Goal: Information Seeking & Learning: Find specific fact

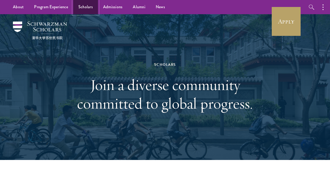
click at [89, 5] on link "Scholars" at bounding box center [85, 7] width 25 height 14
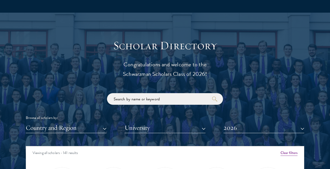
scroll to position [582, 0]
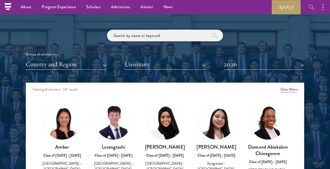
click at [123, 37] on input "search" at bounding box center [165, 36] width 116 height 12
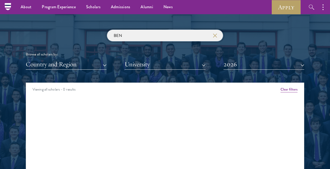
click button "submit" at bounding box center [0, 0] width 0 height 0
type input "BEN"
click at [247, 65] on button "2026" at bounding box center [263, 64] width 81 height 11
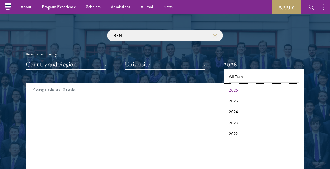
click at [239, 80] on button "All Years" at bounding box center [264, 76] width 78 height 11
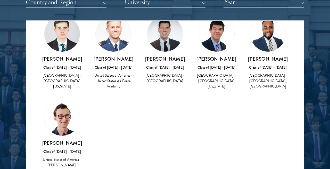
scroll to position [204, 0]
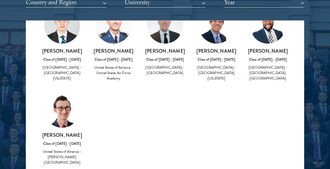
click at [214, 62] on div "Benjamin Ma Class of 2021 - 2022 United States of America - University of South…" at bounding box center [216, 65] width 41 height 34
click at [208, 62] on div "Class of [DATE] - [DATE]" at bounding box center [216, 59] width 41 height 5
click at [212, 37] on img at bounding box center [217, 26] width 36 height 36
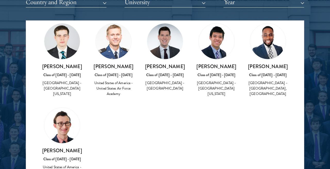
scroll to position [188, 0]
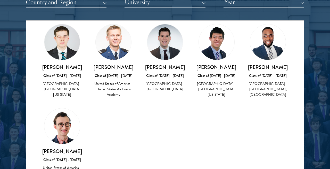
click at [212, 49] on img at bounding box center [217, 42] width 36 height 36
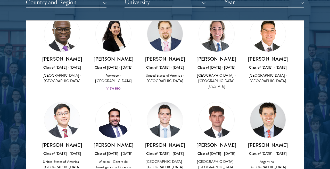
scroll to position [3, 0]
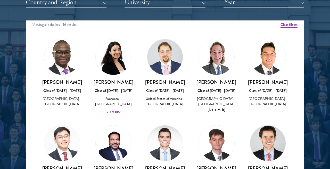
click at [112, 113] on div "View Bio" at bounding box center [113, 111] width 14 height 5
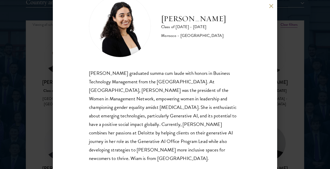
scroll to position [21, 0]
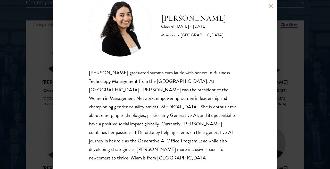
click at [301, 27] on div "Wiam Ben Karroum Class of 2024 - 2025 Morocco - University of Ottawa Wiam Ben K…" at bounding box center [165, 84] width 330 height 169
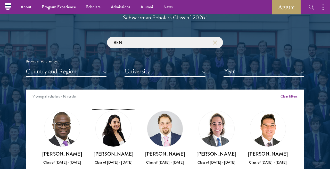
scroll to position [564, 0]
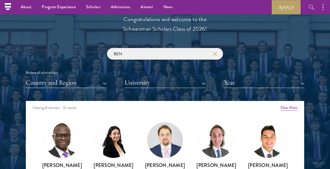
click at [213, 55] on icon "button" at bounding box center [215, 54] width 4 height 4
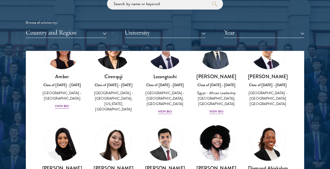
scroll to position [44, 0]
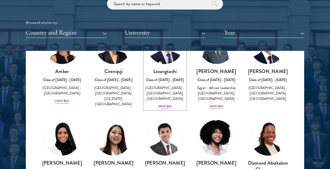
click at [166, 107] on div "View Bio" at bounding box center [165, 106] width 14 height 5
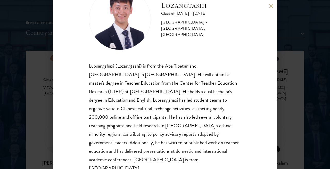
scroll to position [29, 0]
